Goal: Book appointment/travel/reservation

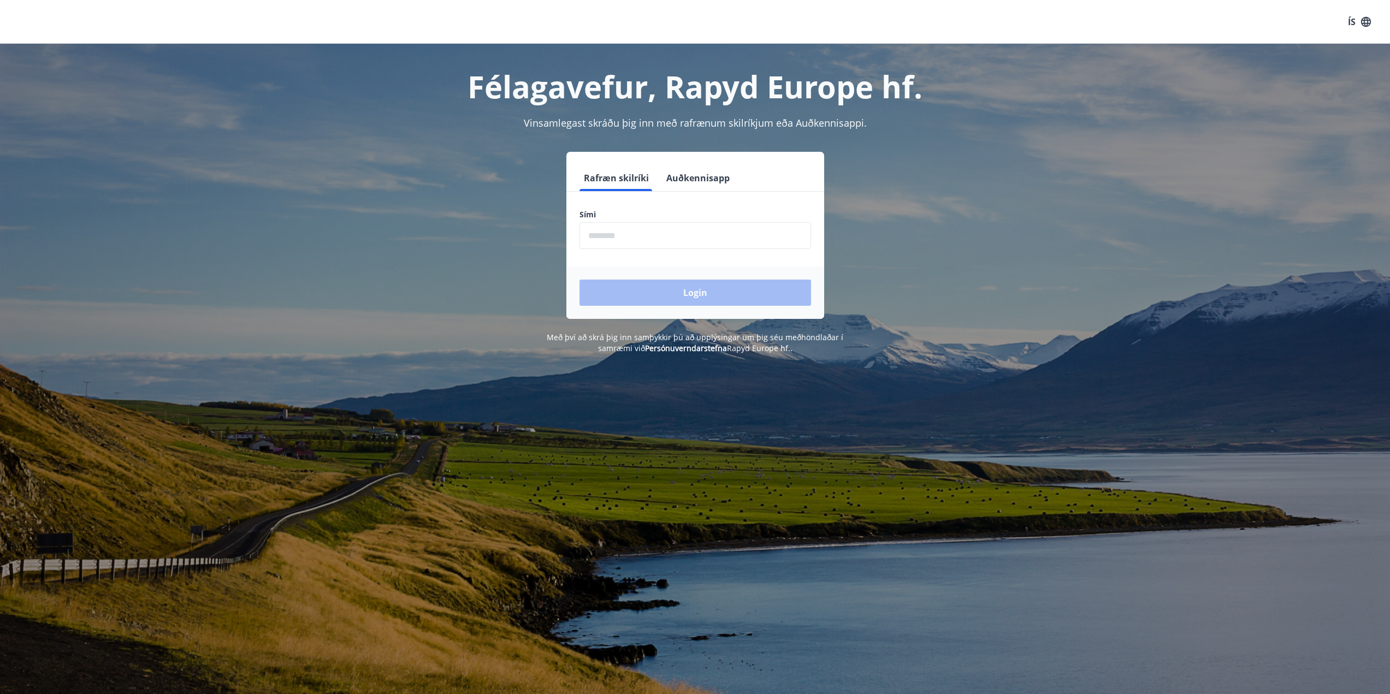
click at [722, 225] on input "phone" at bounding box center [696, 235] width 232 height 27
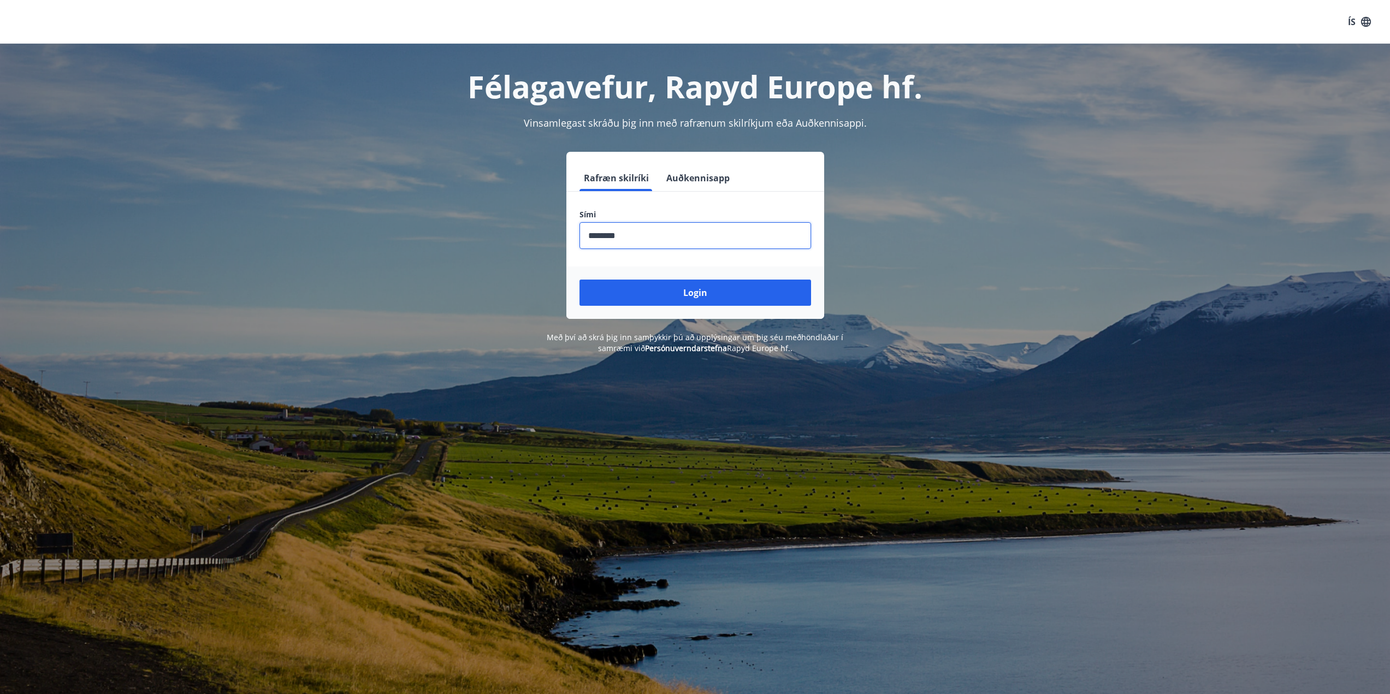
type input "********"
click at [580, 280] on button "Login" at bounding box center [696, 293] width 232 height 26
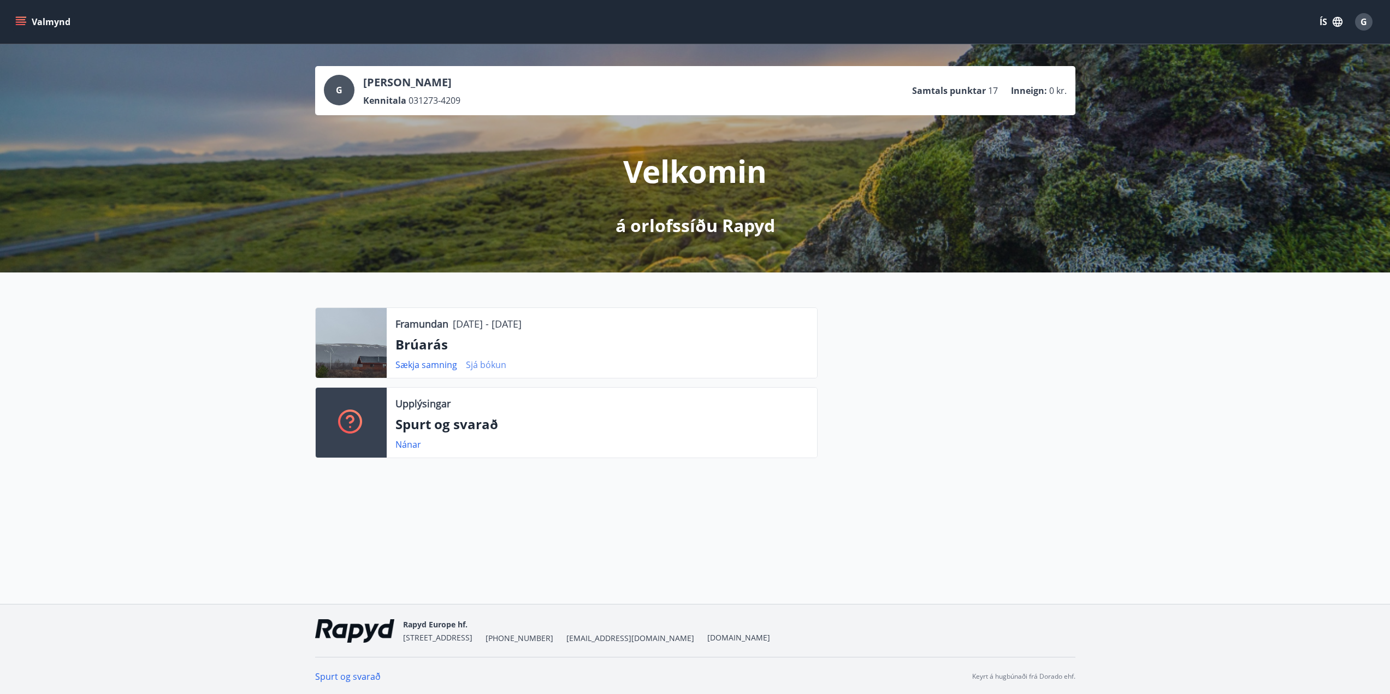
click at [476, 363] on link "Sjá bókun" at bounding box center [486, 365] width 40 height 12
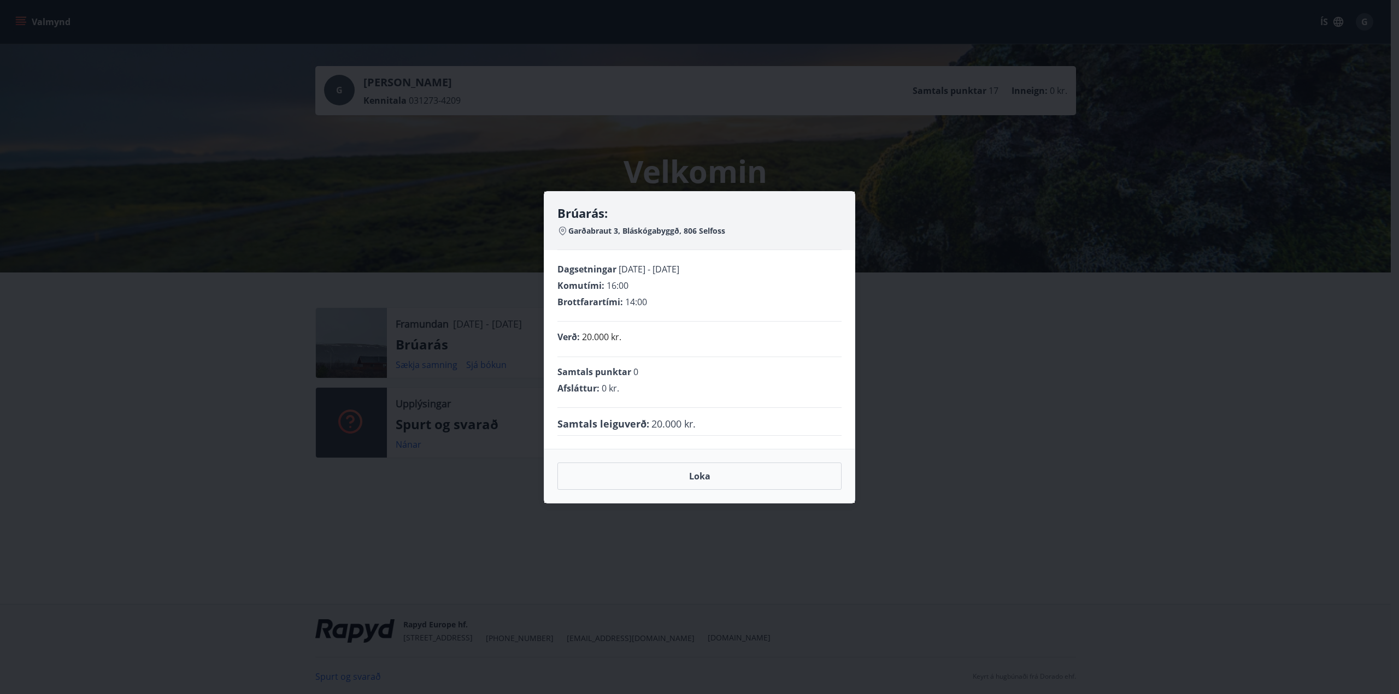
click at [952, 418] on div "Brúarás: Garðabraut 3, Bláskógabyggð, 806 Selfoss Dagsetningar [DATE] - [DATE] …" at bounding box center [699, 347] width 1399 height 694
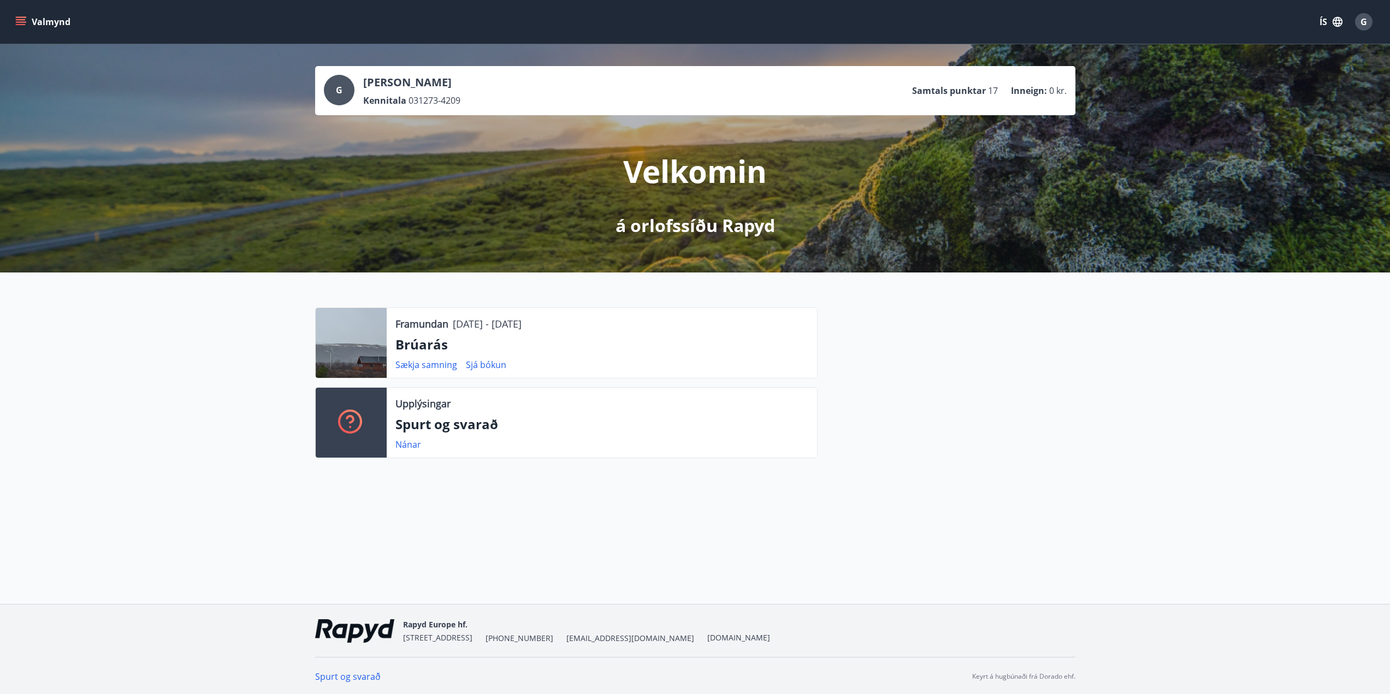
click at [22, 14] on button "Valmynd" at bounding box center [44, 22] width 62 height 20
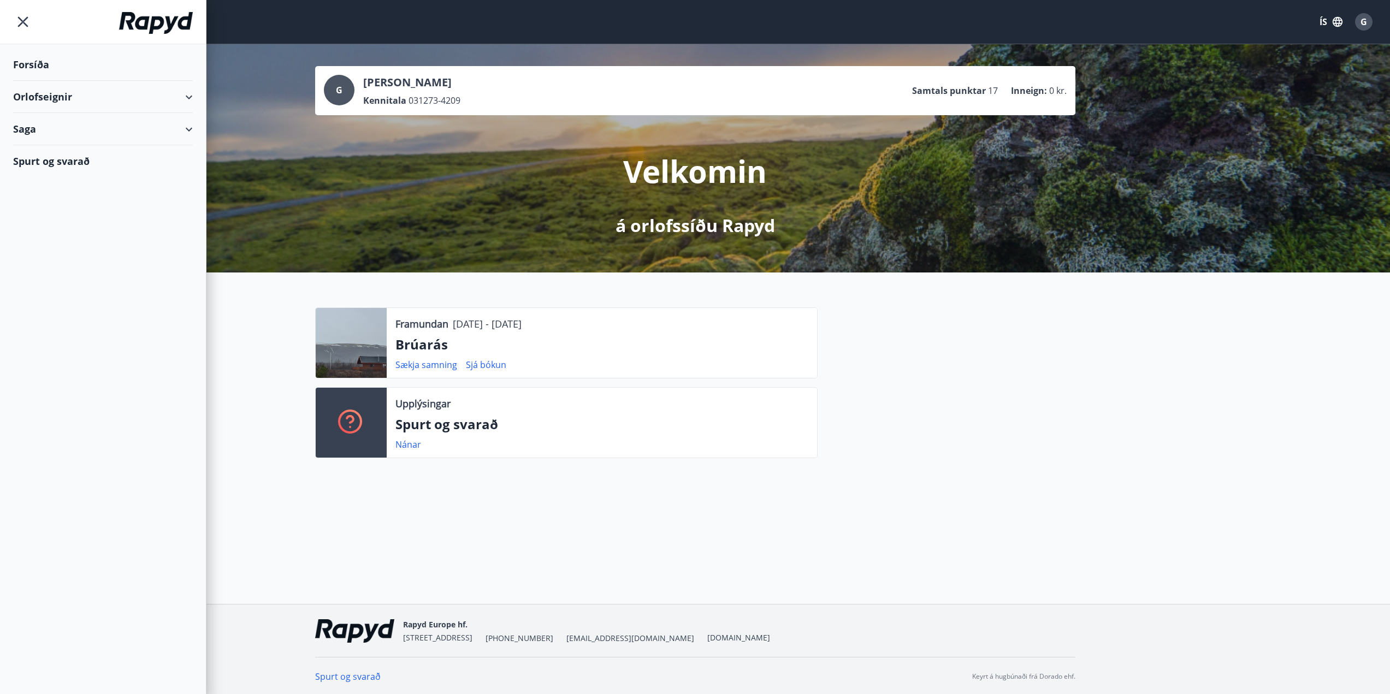
click at [72, 95] on div "Orlofseignir" at bounding box center [103, 97] width 180 height 32
click at [90, 128] on div "Framboð" at bounding box center [103, 124] width 162 height 23
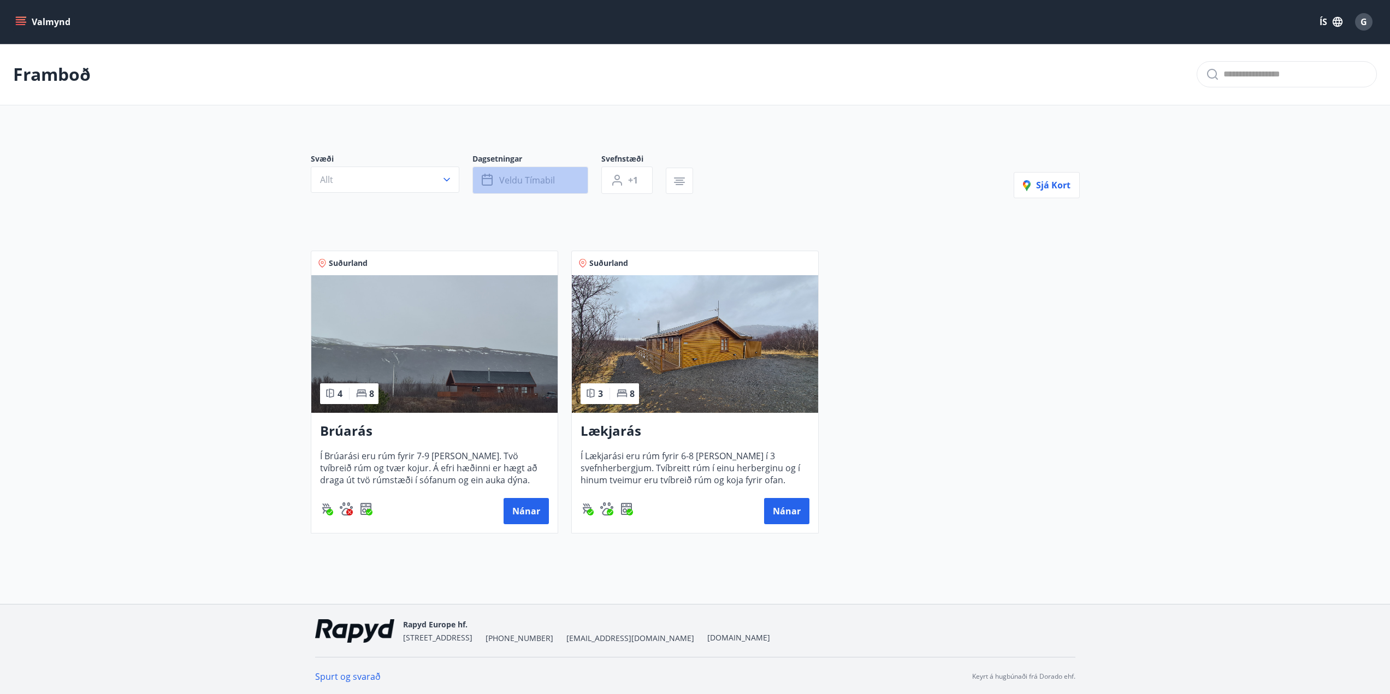
click at [506, 181] on span "Veldu tímabil" at bounding box center [527, 180] width 56 height 12
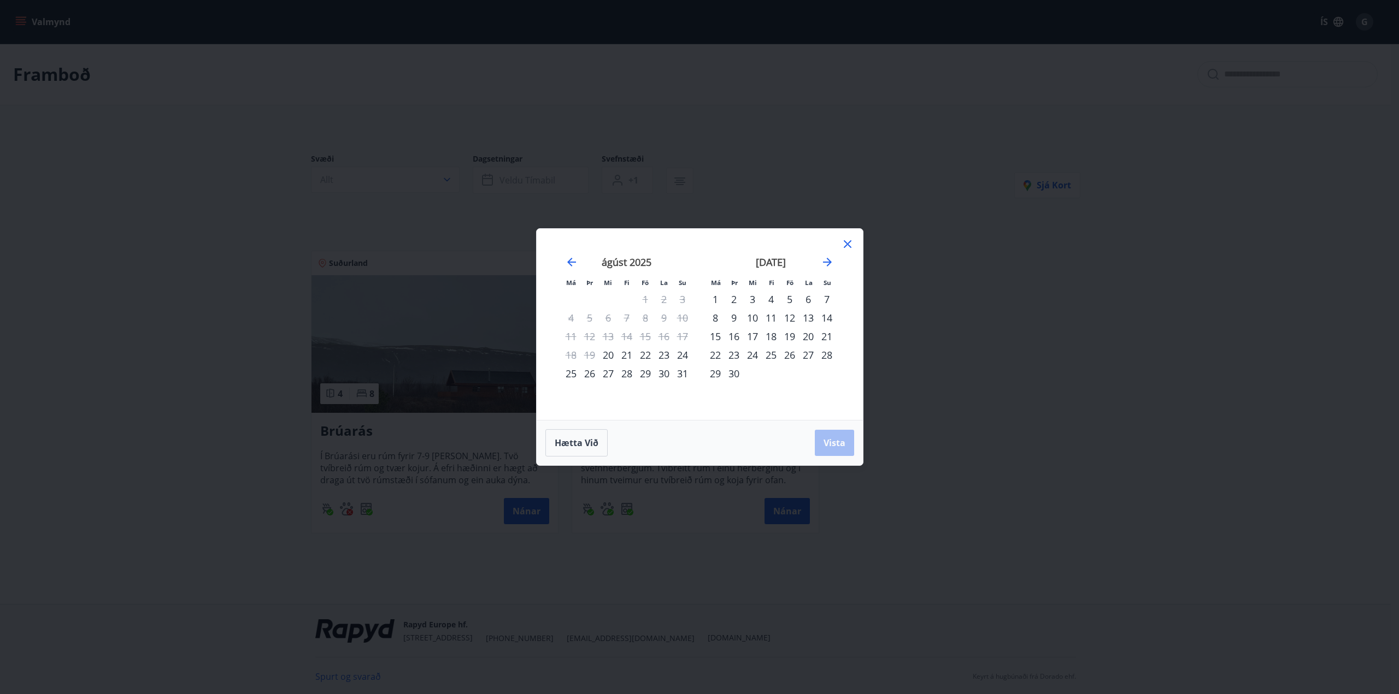
click at [768, 316] on div "11" at bounding box center [771, 318] width 19 height 19
click at [717, 338] on div "15" at bounding box center [715, 336] width 19 height 19
click at [831, 437] on span "Vista" at bounding box center [834, 443] width 22 height 12
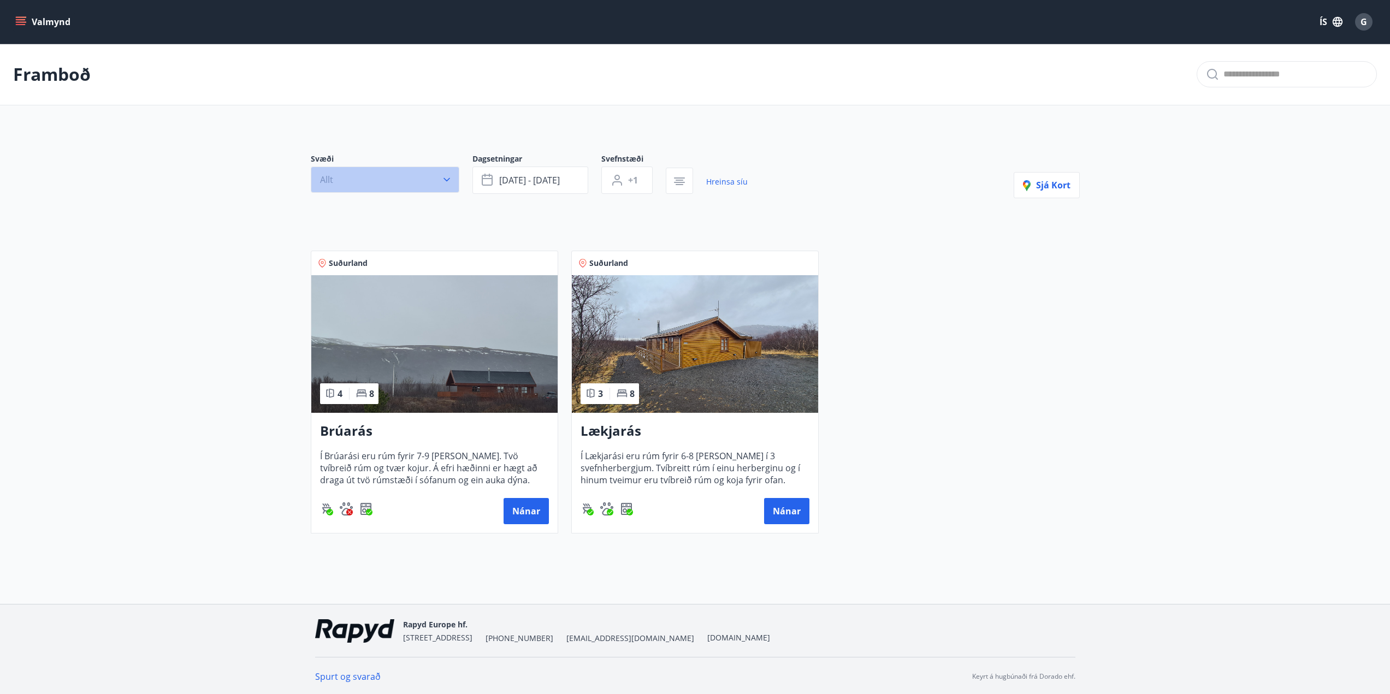
click at [450, 182] on icon "button" at bounding box center [446, 179] width 11 height 11
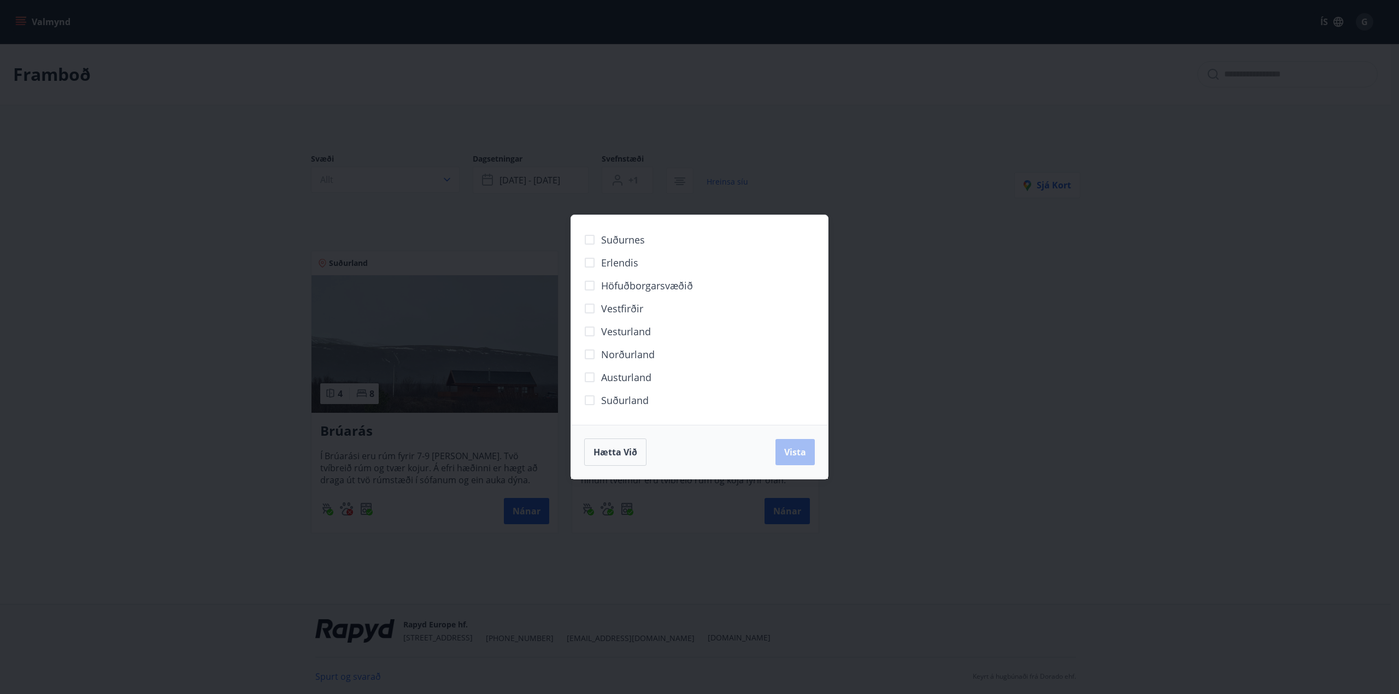
click at [983, 288] on div "Suðurnes Erlendis Höfuðborgarsvæðið [GEOGRAPHIC_DATA] [GEOGRAPHIC_DATA] [GEOGRA…" at bounding box center [699, 347] width 1399 height 694
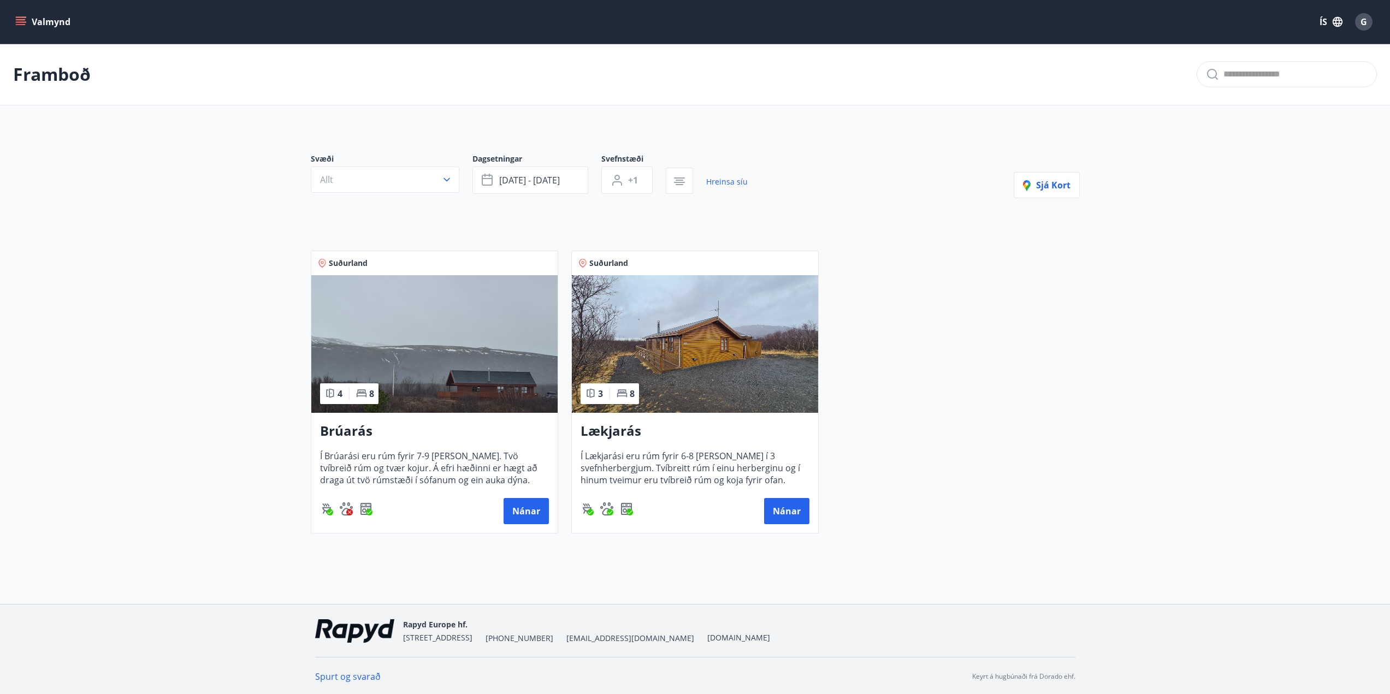
scroll to position [2, 0]
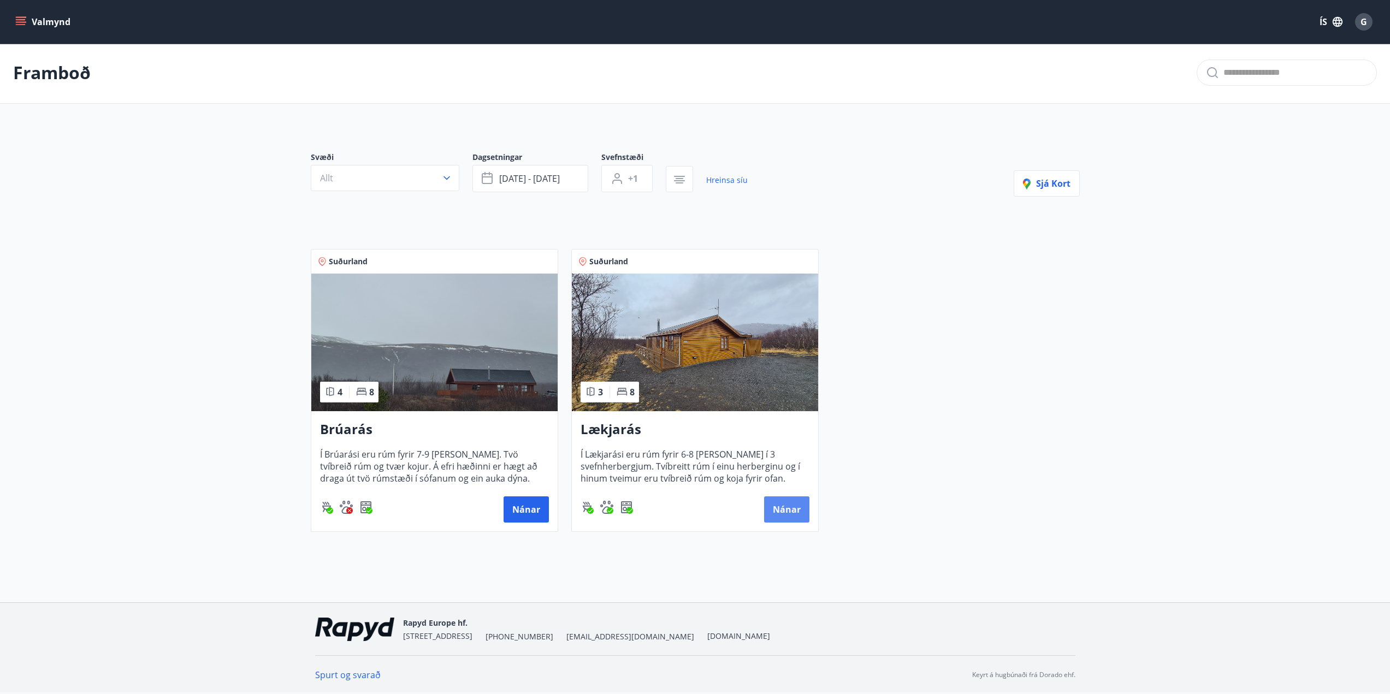
click at [791, 508] on button "Nánar" at bounding box center [786, 510] width 45 height 26
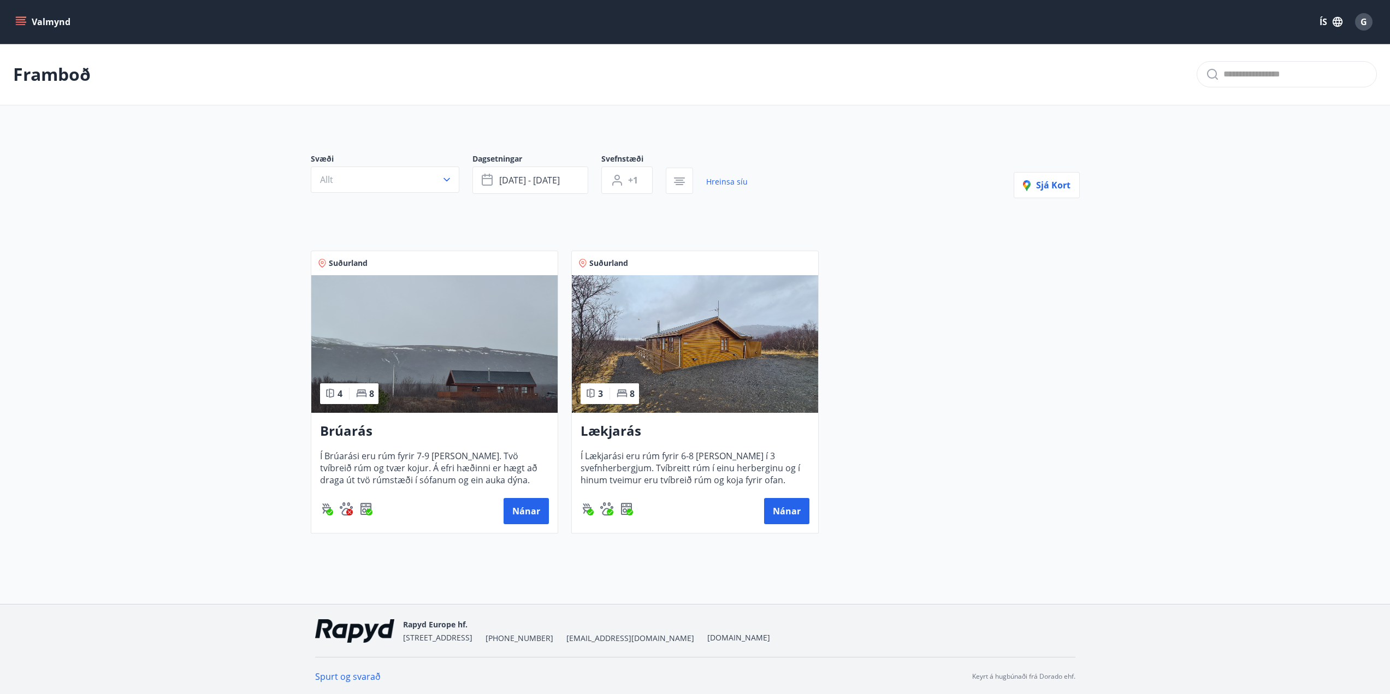
click at [451, 181] on icon "button" at bounding box center [446, 179] width 11 height 11
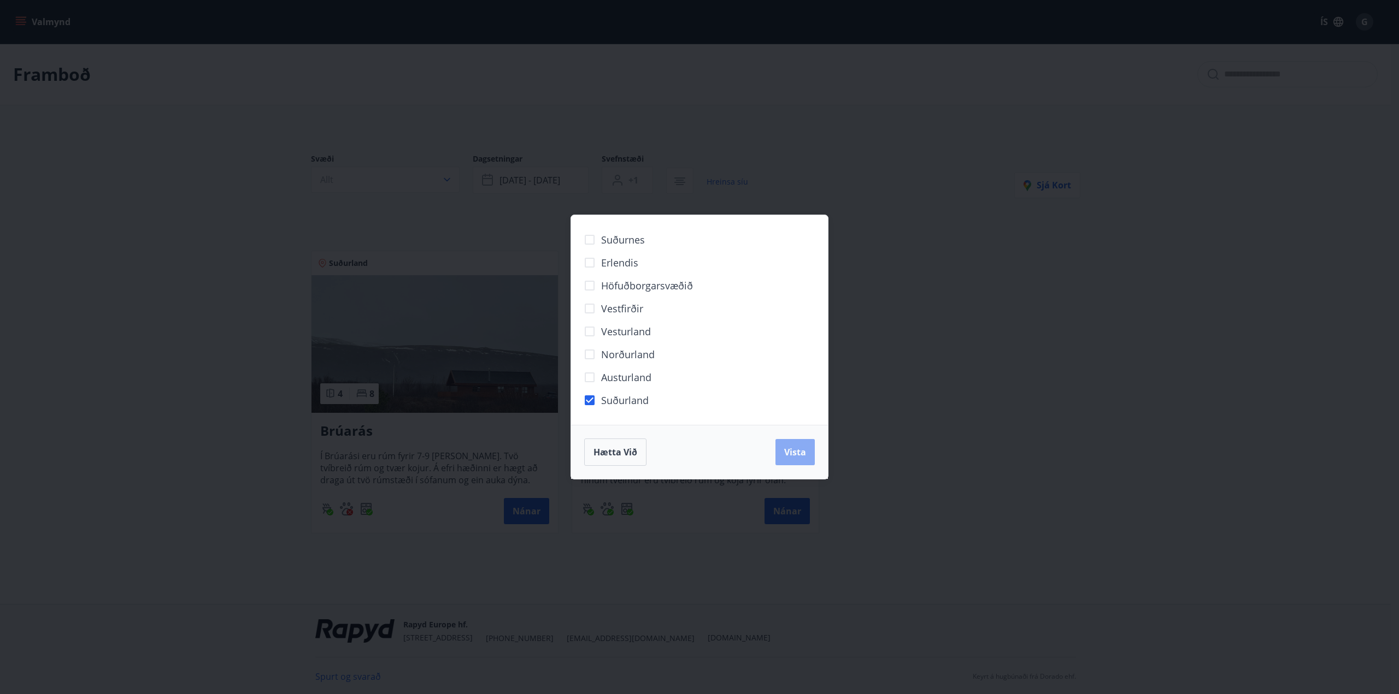
click at [784, 443] on button "Vista" at bounding box center [794, 452] width 39 height 26
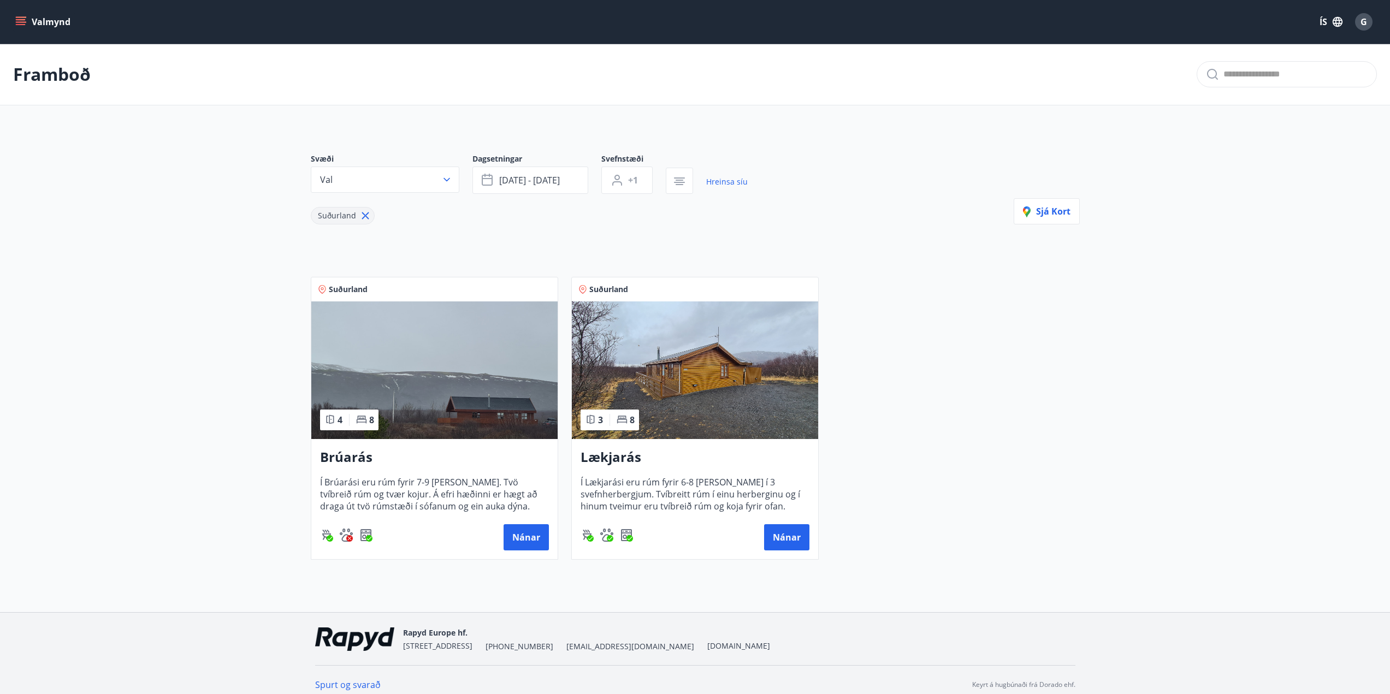
click at [25, 27] on button "Valmynd" at bounding box center [44, 22] width 62 height 20
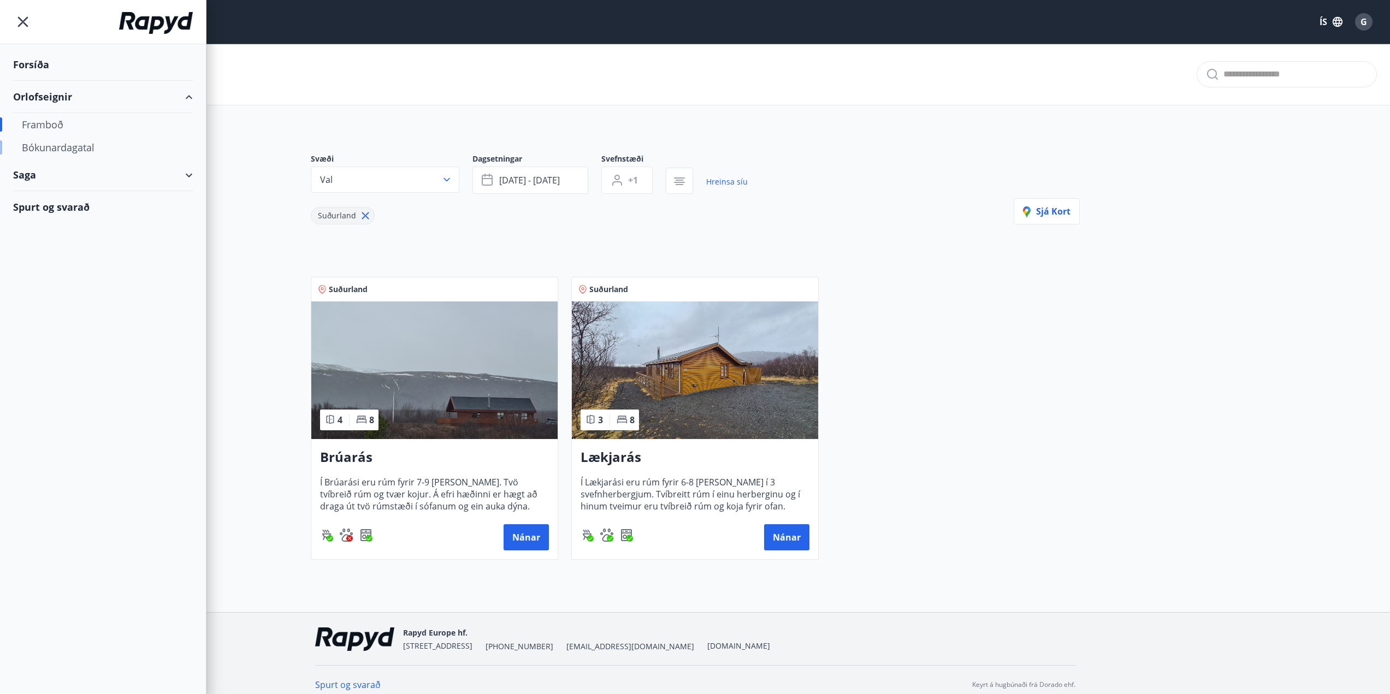
click at [82, 149] on div "Bókunardagatal" at bounding box center [103, 147] width 162 height 23
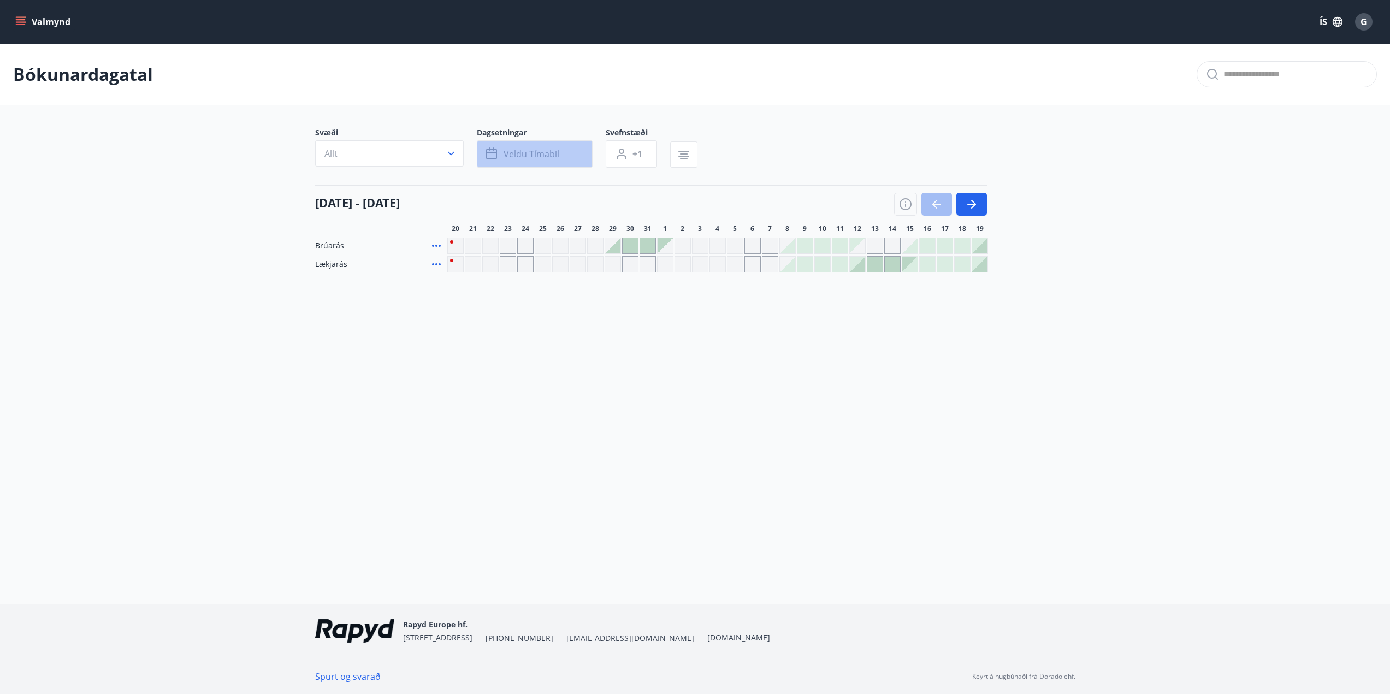
click at [552, 150] on span "Veldu tímabil" at bounding box center [532, 154] width 56 height 12
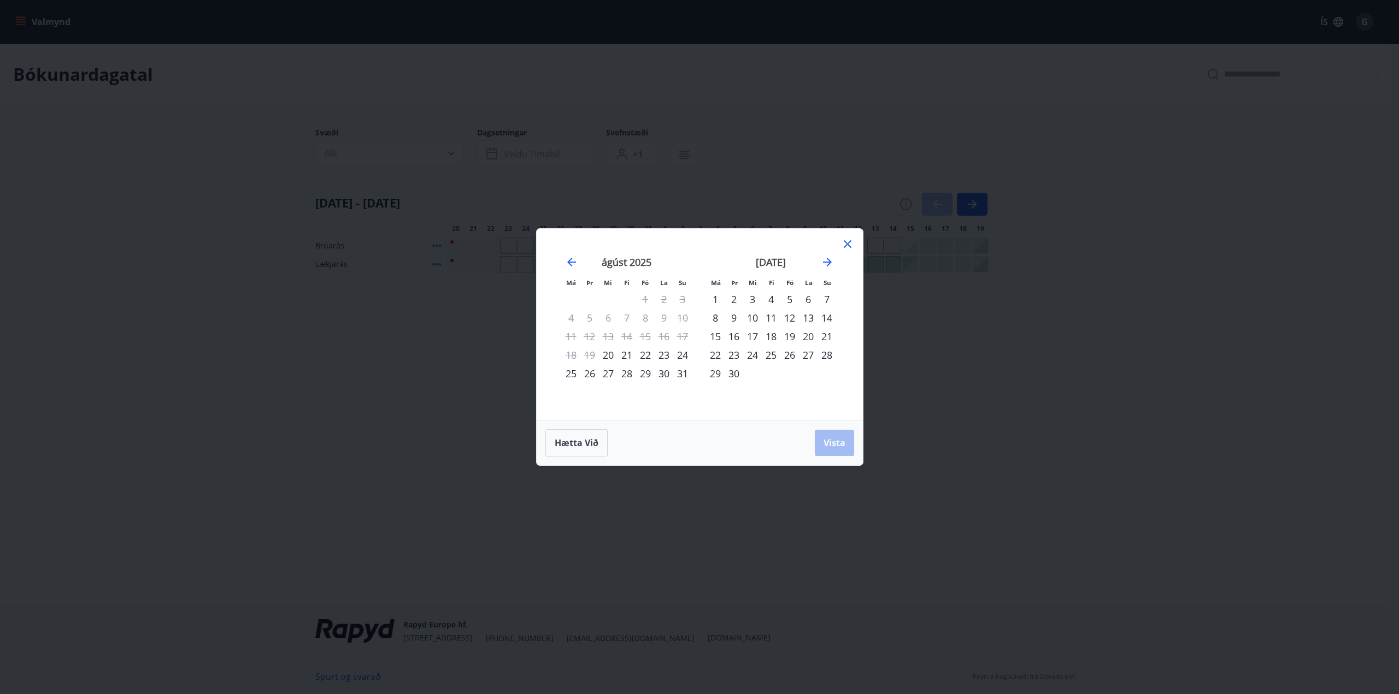
click at [766, 317] on div "11" at bounding box center [771, 318] width 19 height 19
click at [719, 329] on div "15" at bounding box center [715, 336] width 19 height 19
click at [829, 445] on span "Vista" at bounding box center [834, 443] width 22 height 12
